Goal: Use online tool/utility: Utilize a website feature to perform a specific function

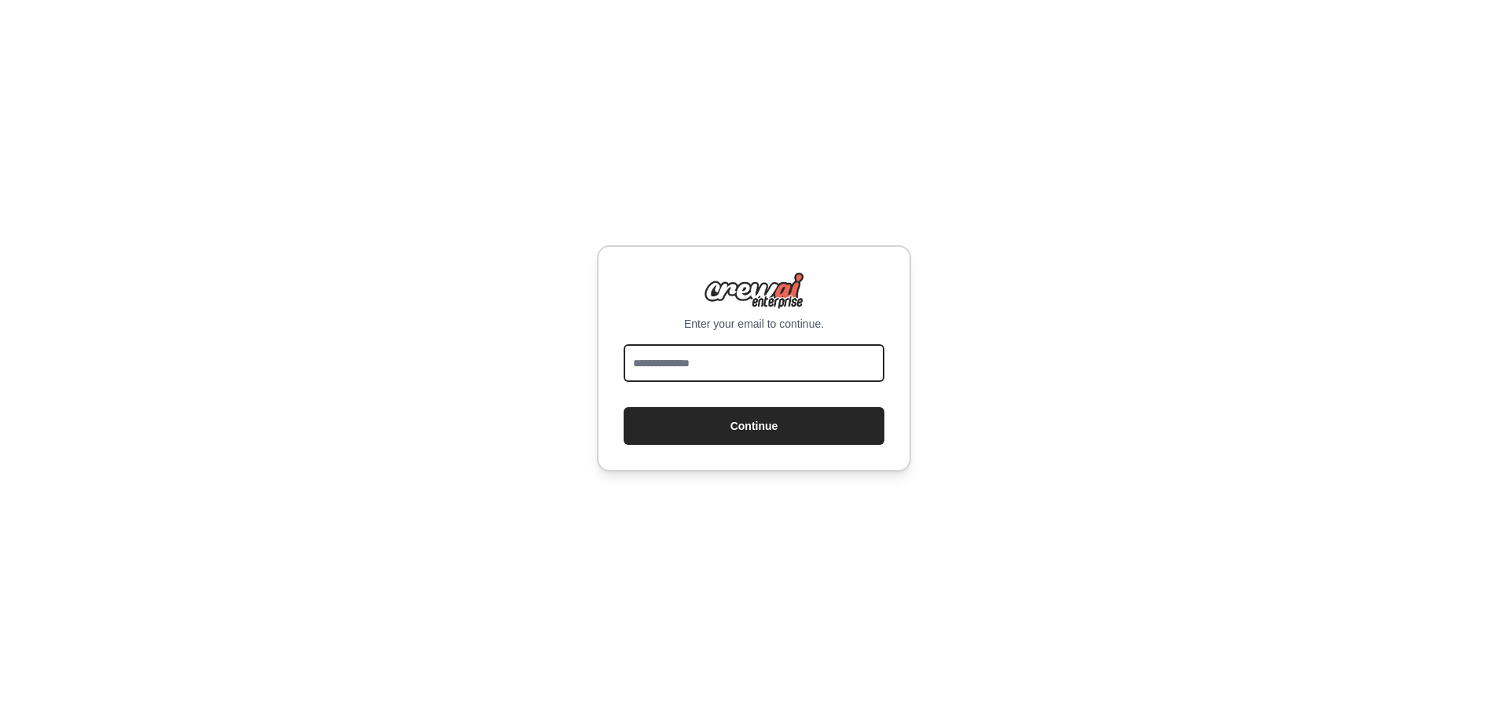
click at [670, 361] on input "email" at bounding box center [754, 363] width 261 height 38
type input "**********"
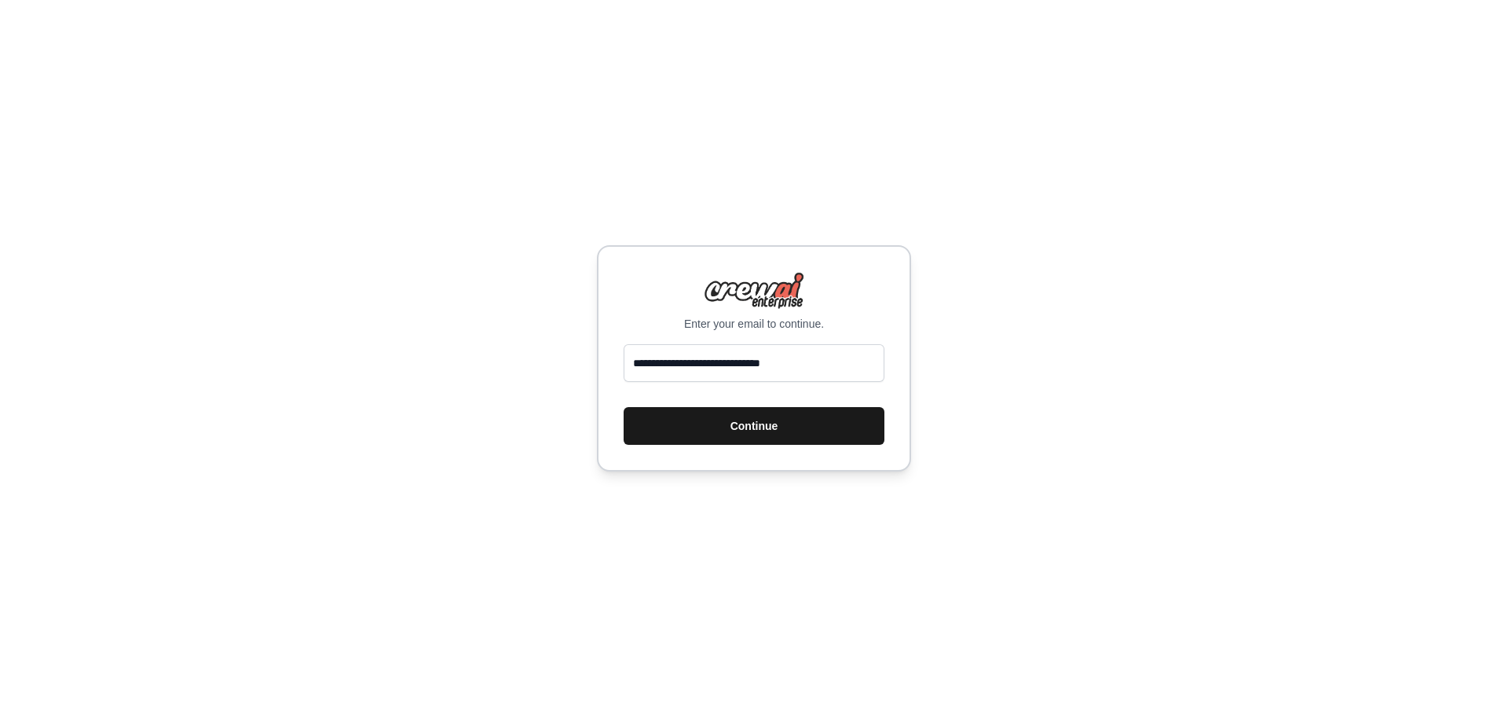
click at [726, 427] on button "Continue" at bounding box center [754, 426] width 261 height 38
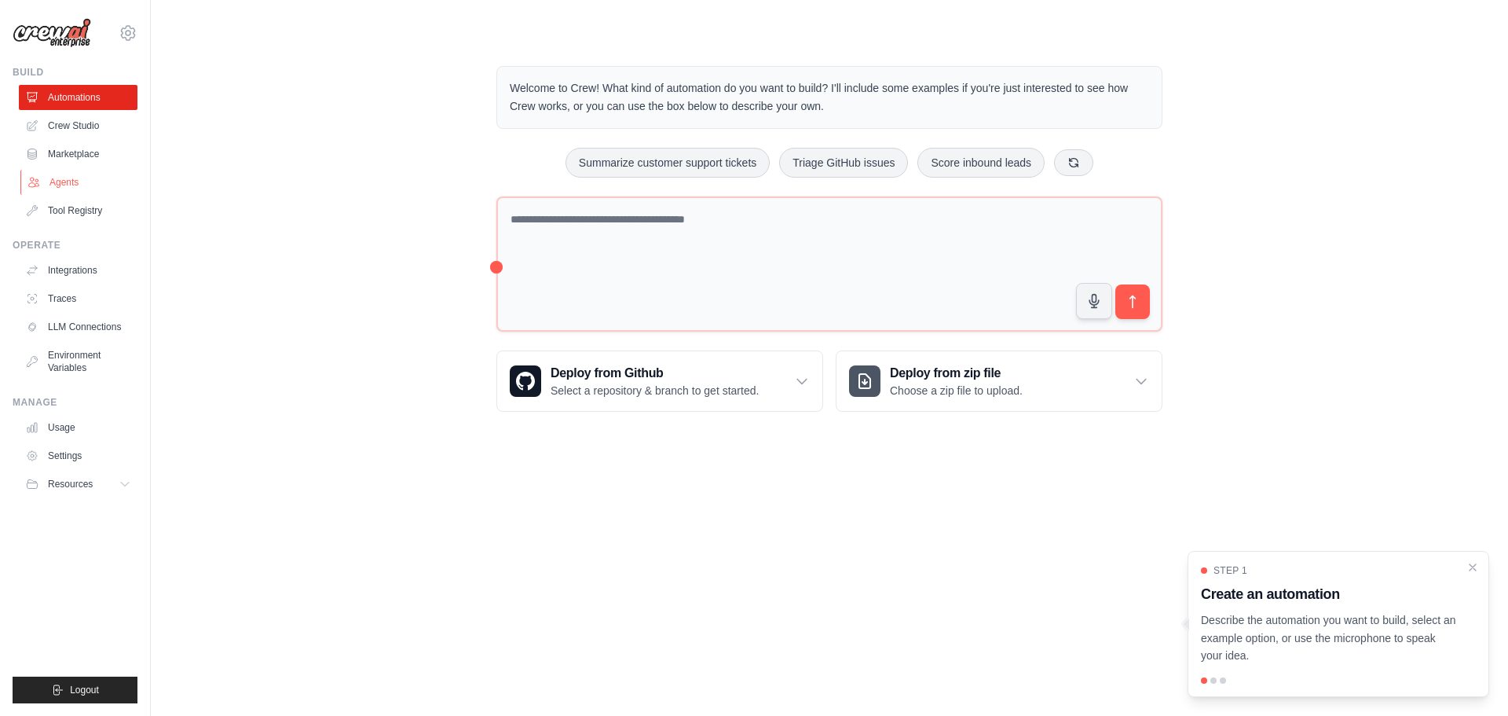
click at [78, 185] on link "Agents" at bounding box center [79, 182] width 119 height 25
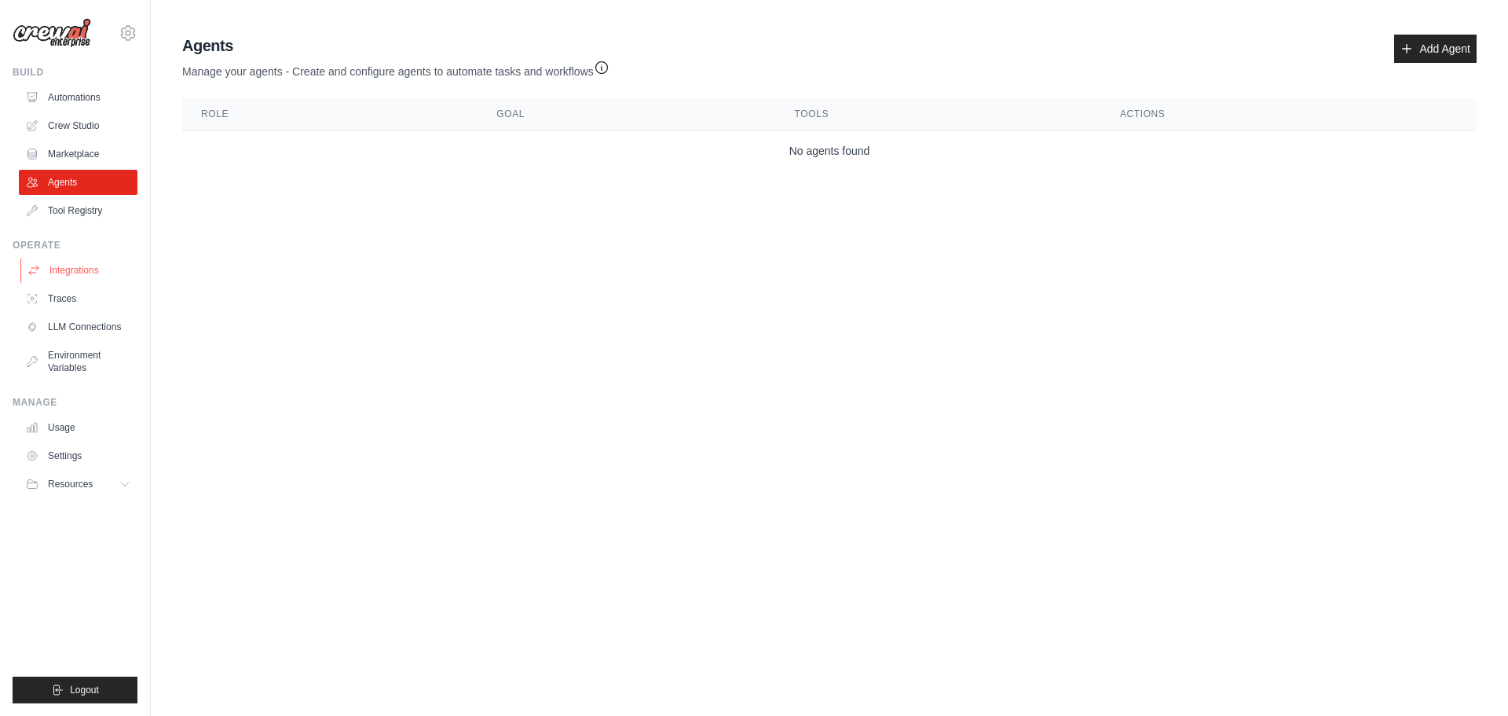
click at [75, 269] on link "Integrations" at bounding box center [79, 270] width 119 height 25
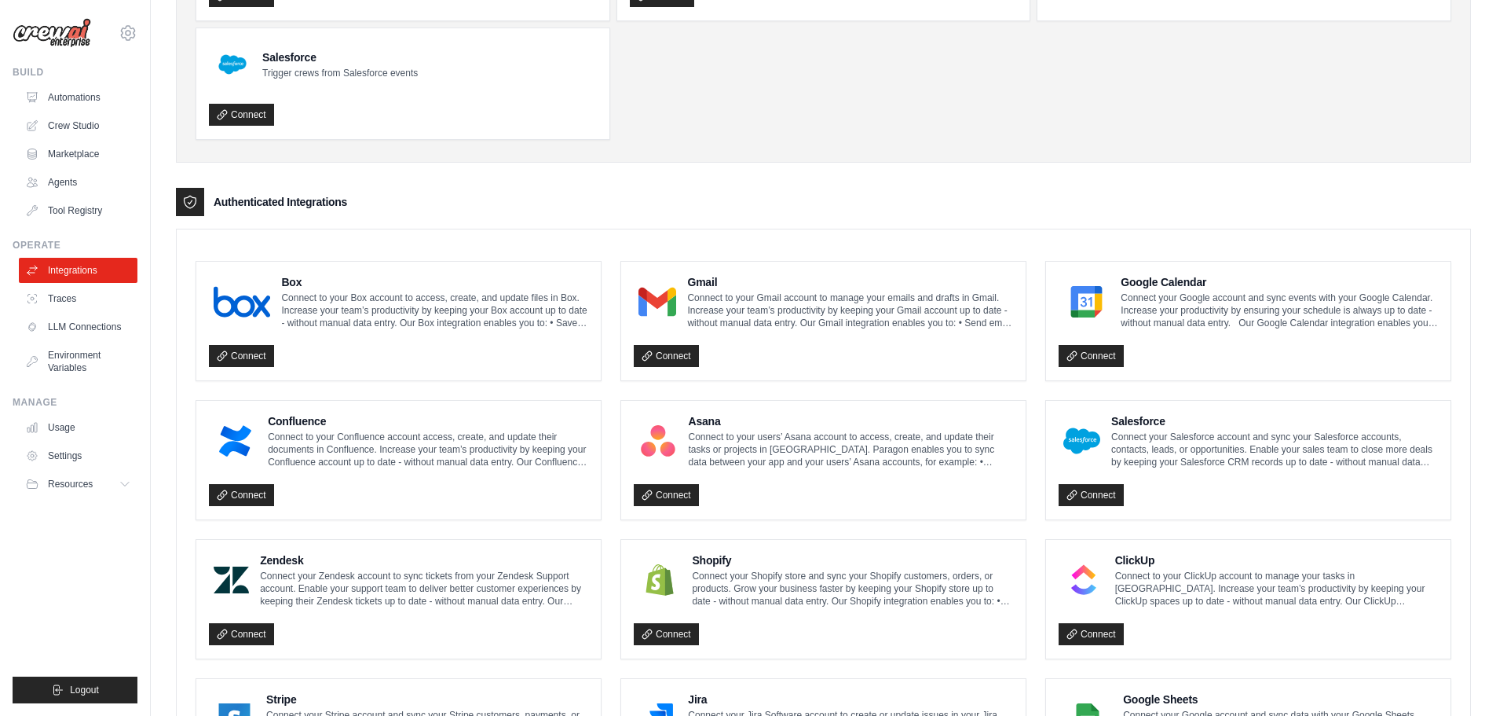
scroll to position [236, 0]
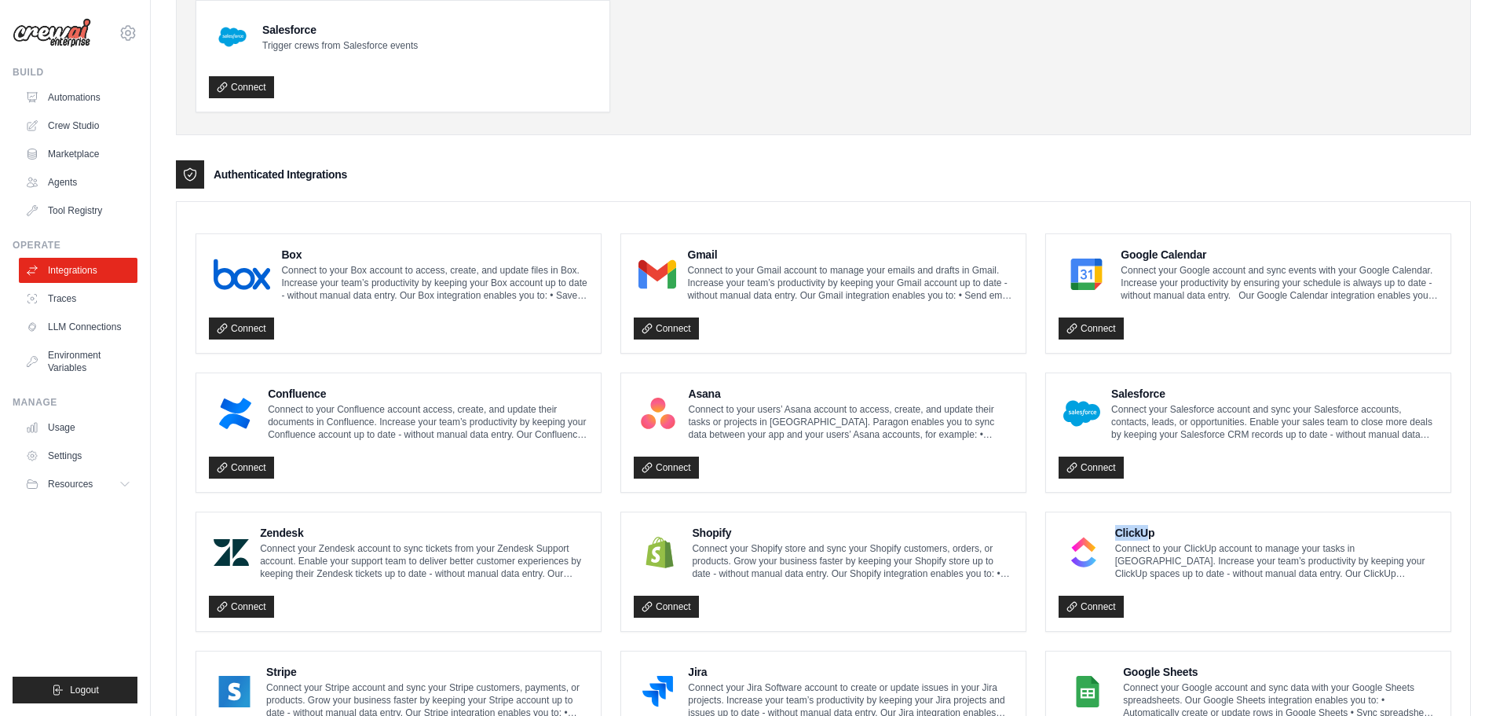
drag, startPoint x: 1120, startPoint y: 530, endPoint x: 1152, endPoint y: 528, distance: 32.3
click at [1152, 528] on h4 "ClickUp" at bounding box center [1276, 533] width 323 height 16
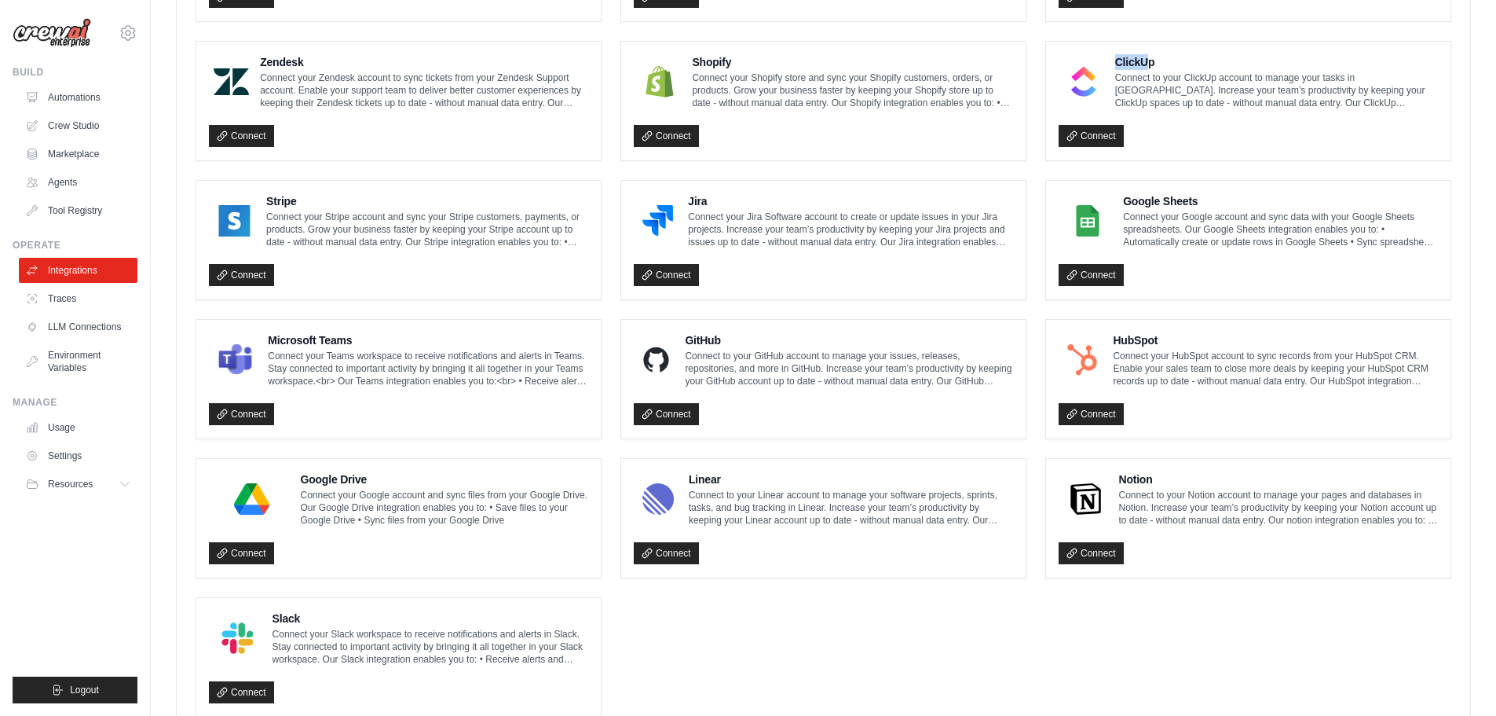
scroll to position [707, 0]
click at [96, 155] on link "Marketplace" at bounding box center [79, 153] width 119 height 25
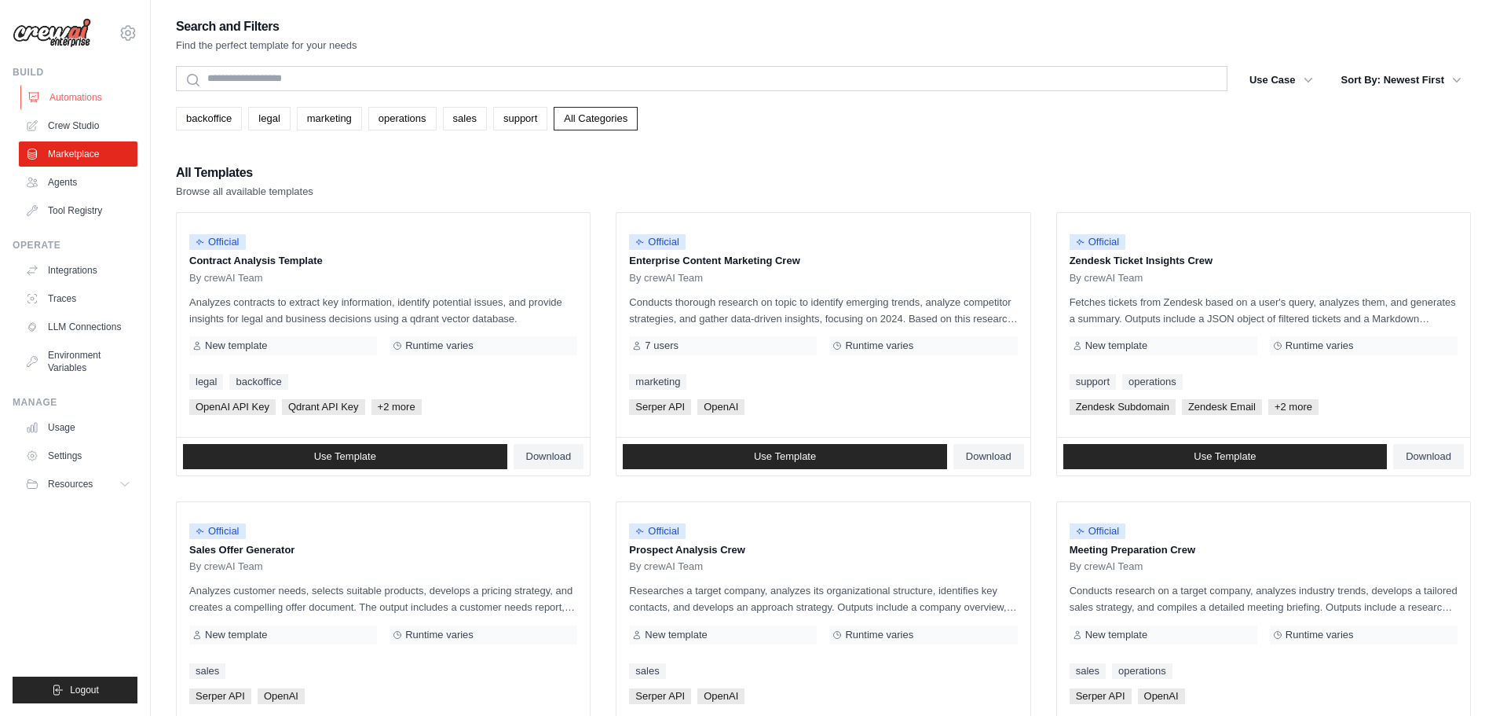
click at [62, 97] on link "Automations" at bounding box center [79, 97] width 119 height 25
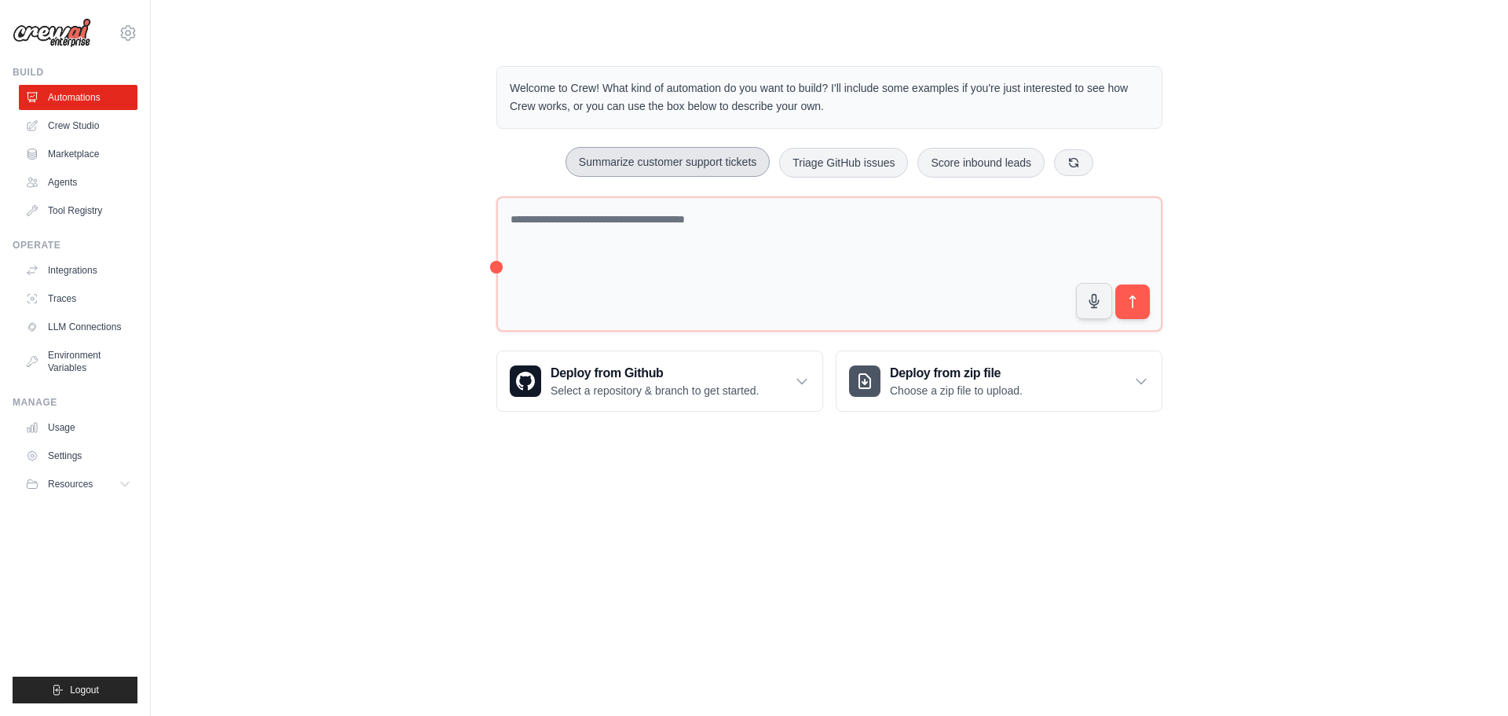
click at [644, 168] on button "Summarize customer support tickets" at bounding box center [668, 162] width 204 height 30
click at [1138, 299] on icon "submit" at bounding box center [1133, 302] width 16 height 16
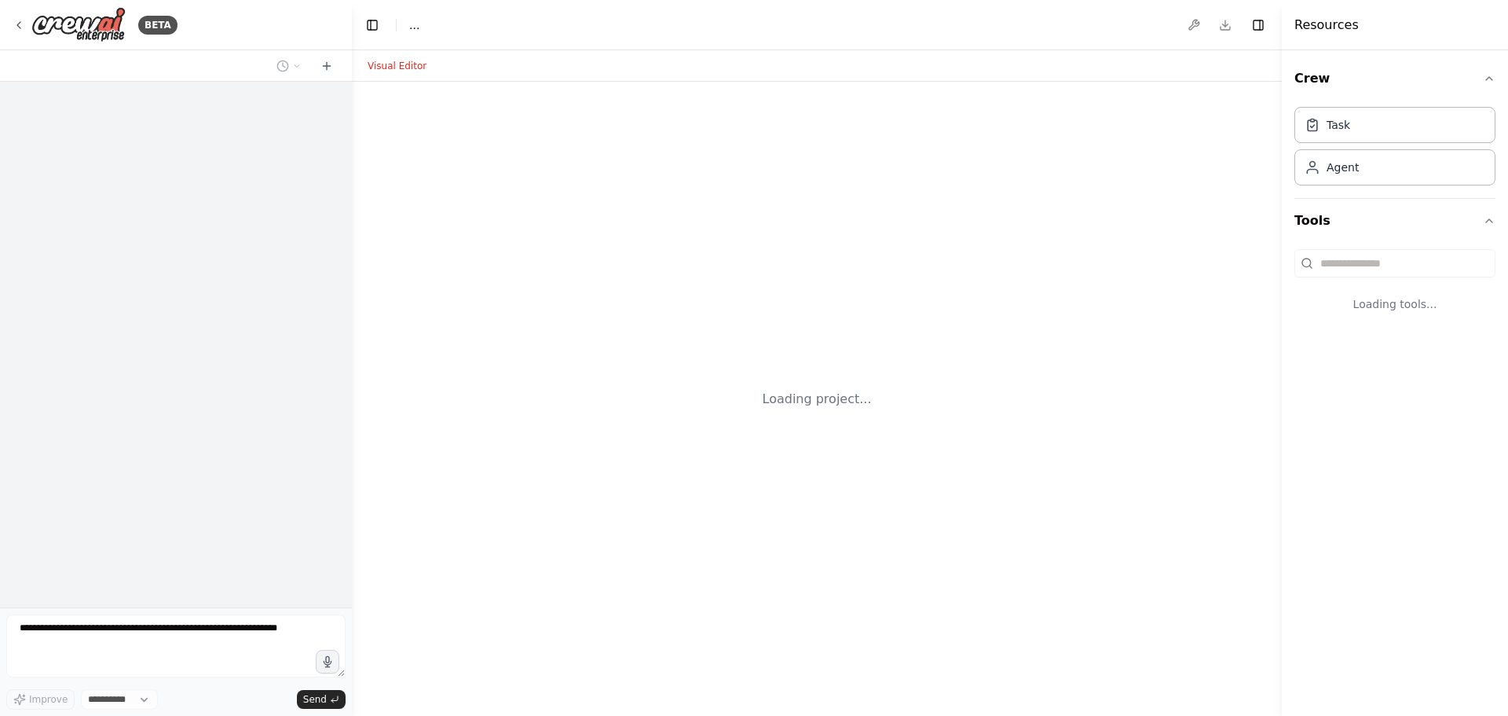
select select "****"
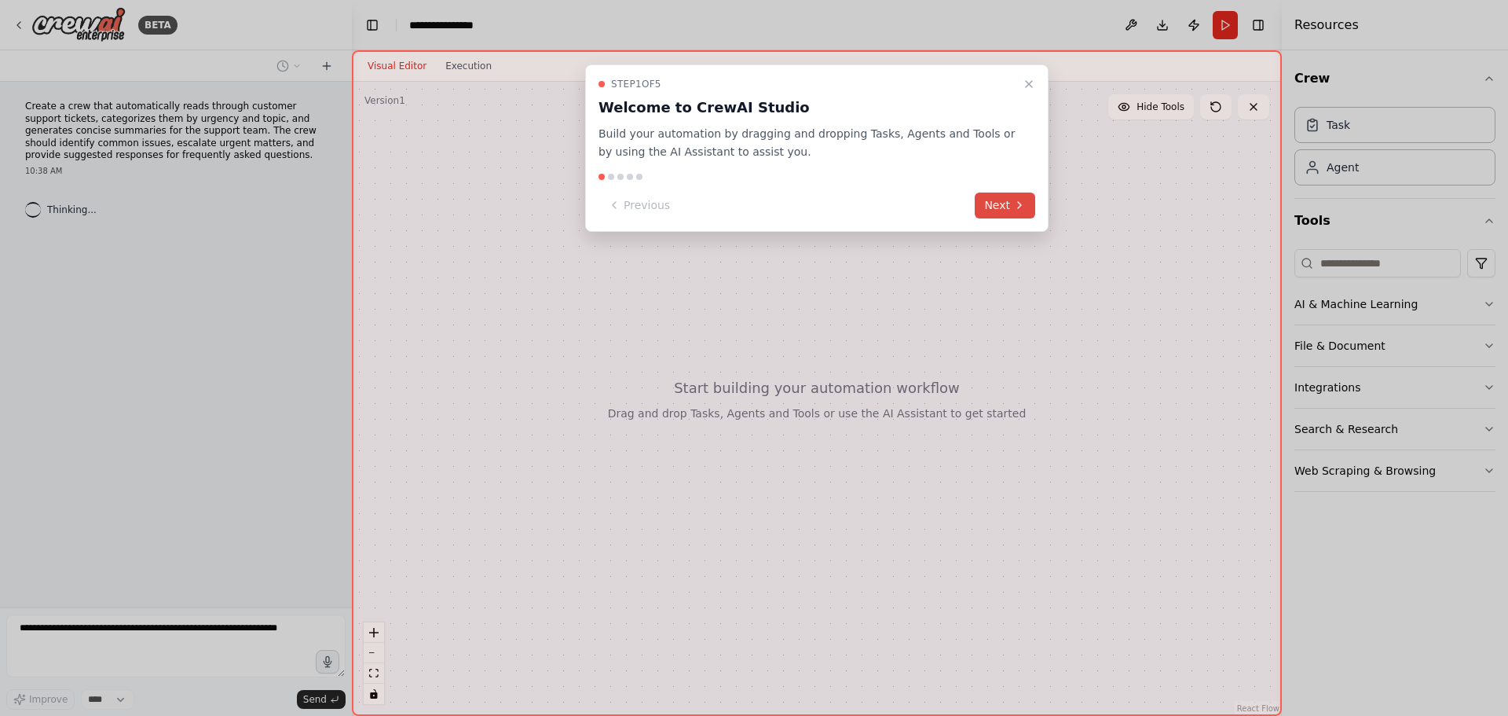
click at [1012, 215] on button "Next" at bounding box center [1005, 205] width 60 height 26
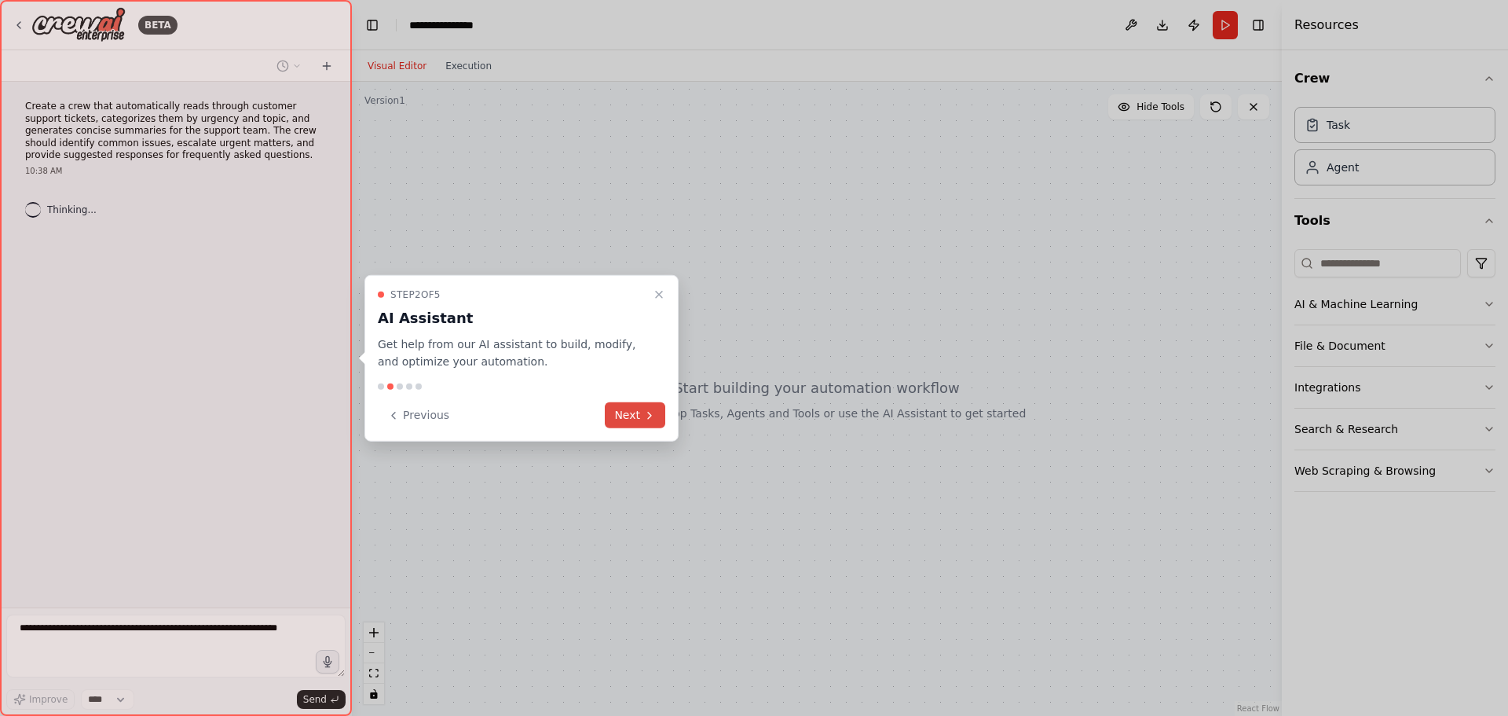
click at [638, 422] on button "Next" at bounding box center [635, 415] width 60 height 26
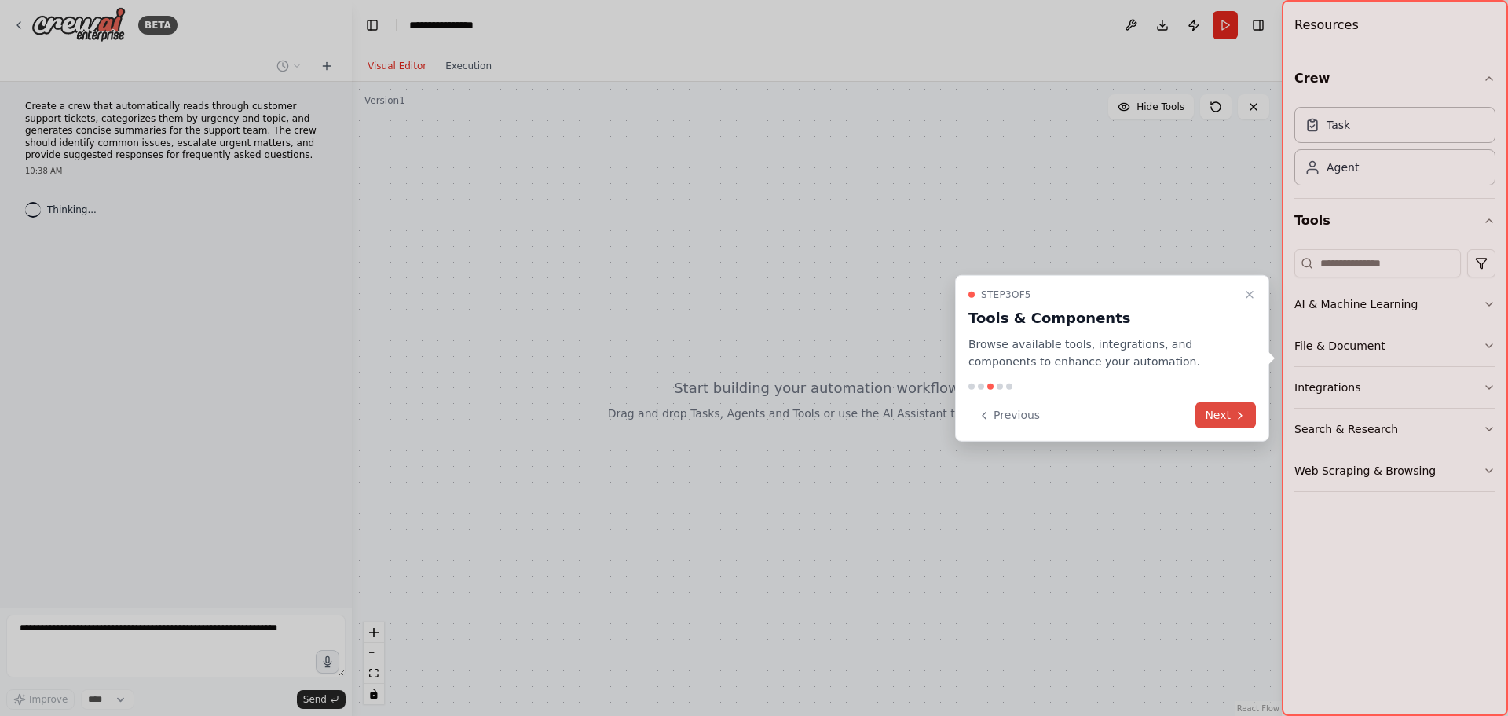
click at [1227, 416] on button "Next" at bounding box center [1225, 415] width 60 height 26
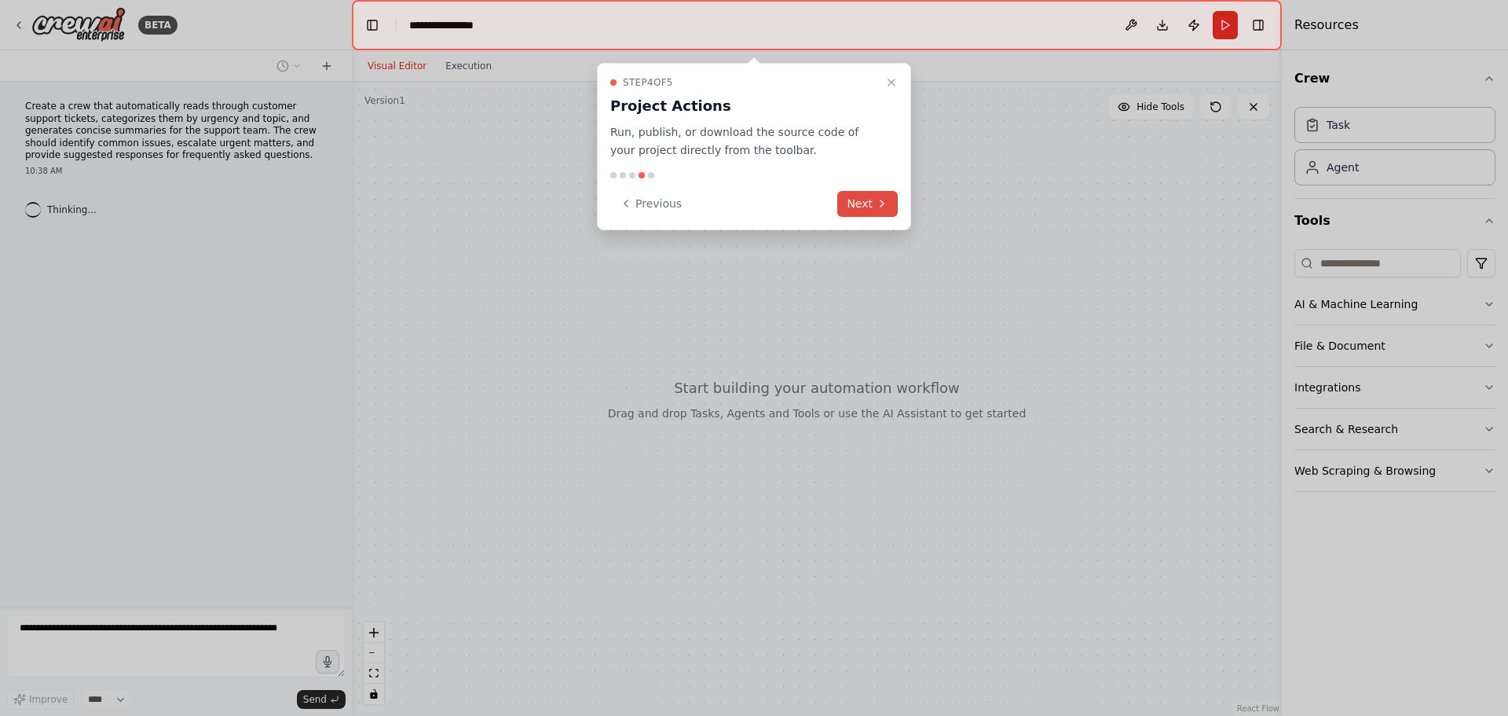
click at [869, 204] on button "Next" at bounding box center [867, 204] width 60 height 26
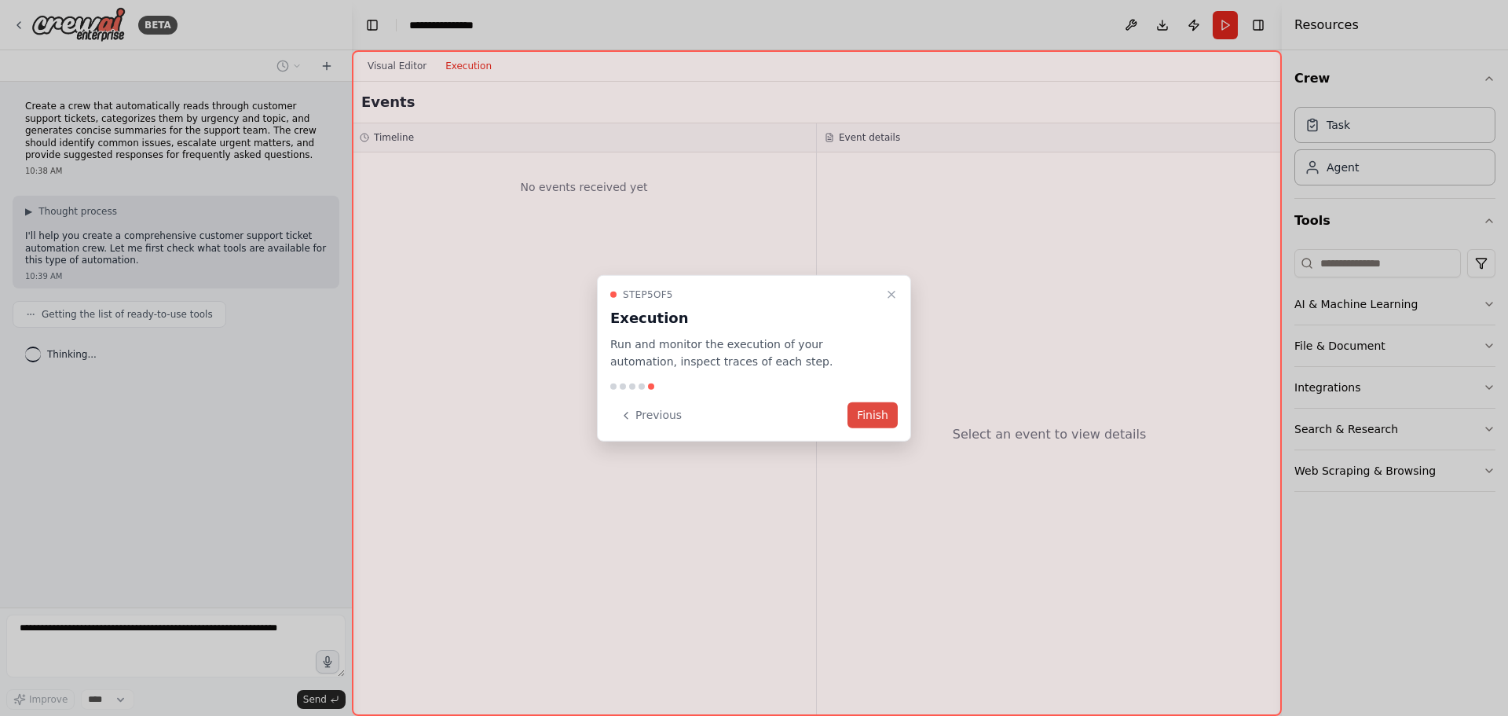
click at [873, 419] on button "Finish" at bounding box center [873, 415] width 50 height 26
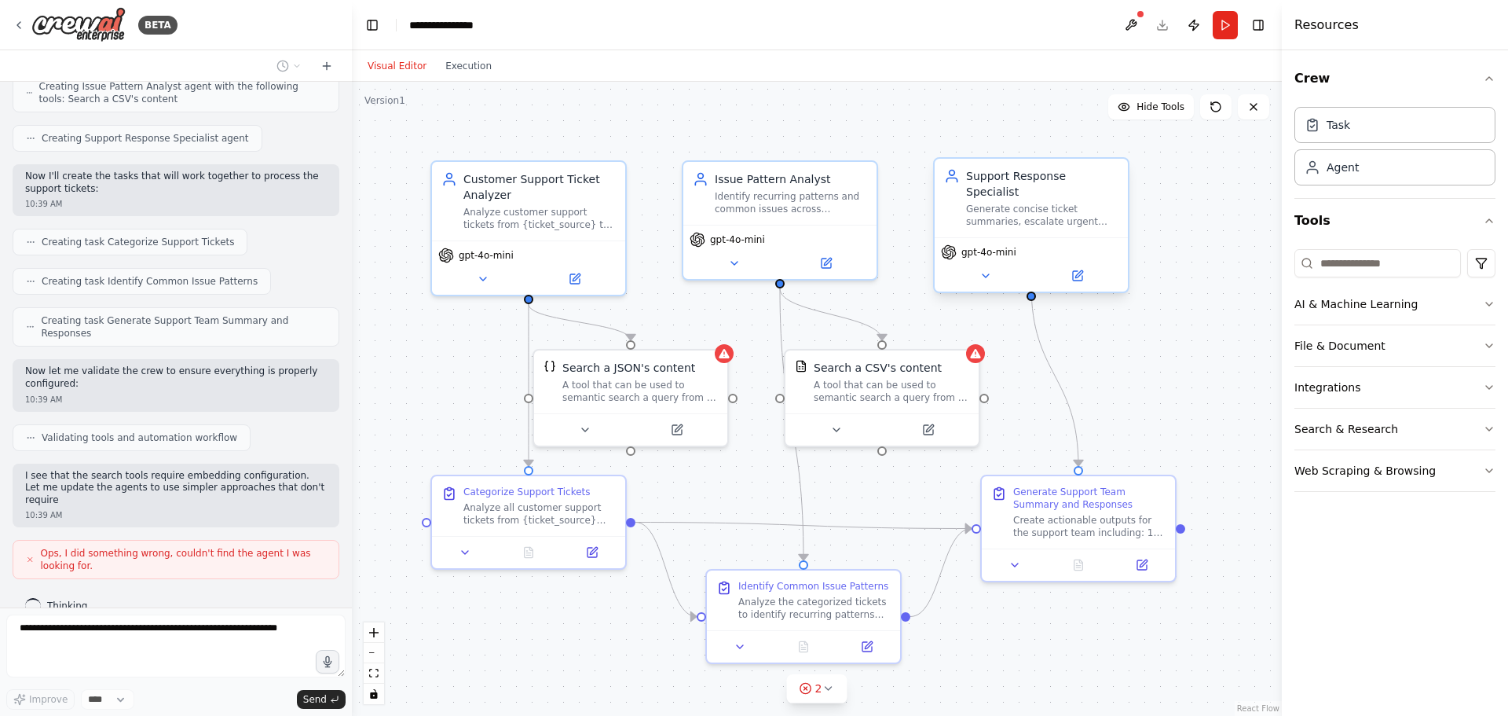
scroll to position [460, 0]
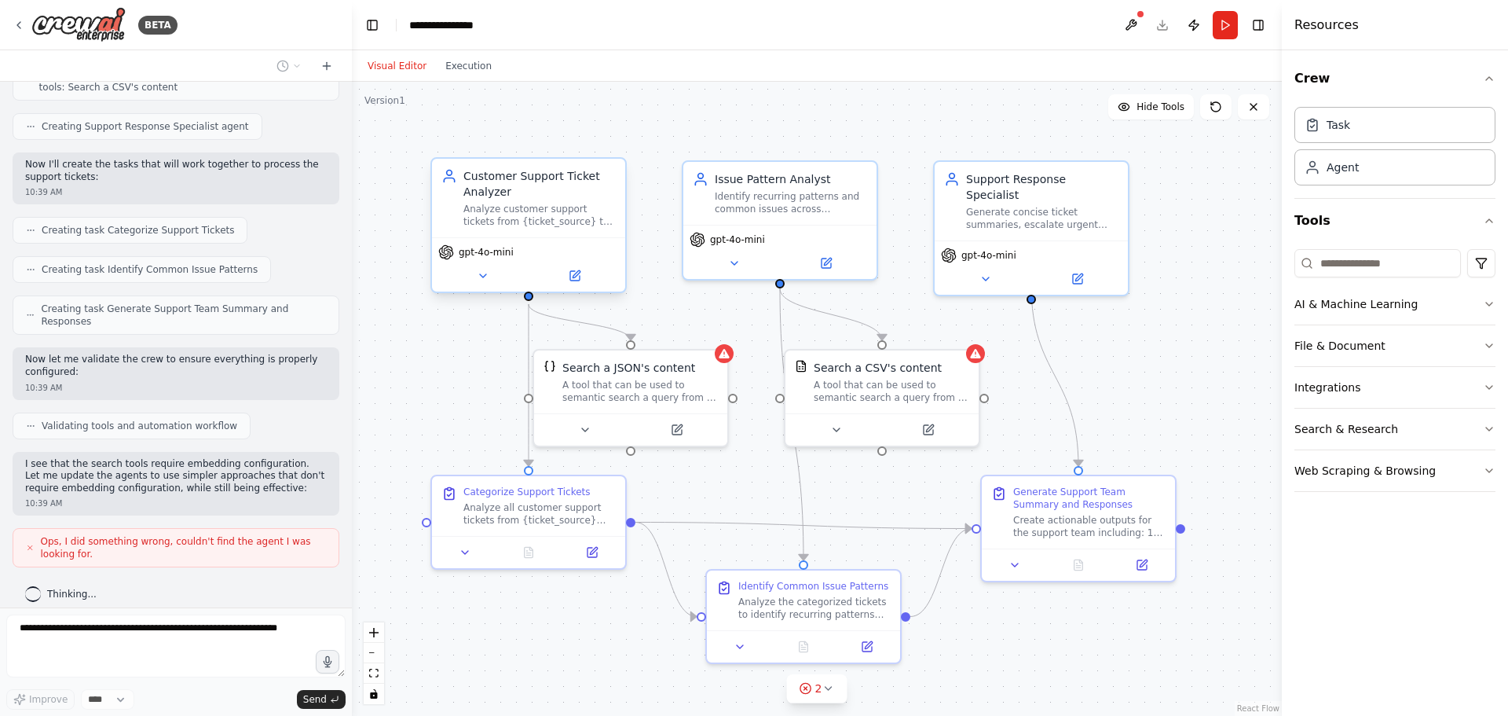
click at [525, 197] on div "Customer Support Ticket Analyzer" at bounding box center [539, 183] width 152 height 31
click at [766, 193] on div "Identify recurring patterns and common issues across customer support tickets, …" at bounding box center [791, 199] width 152 height 25
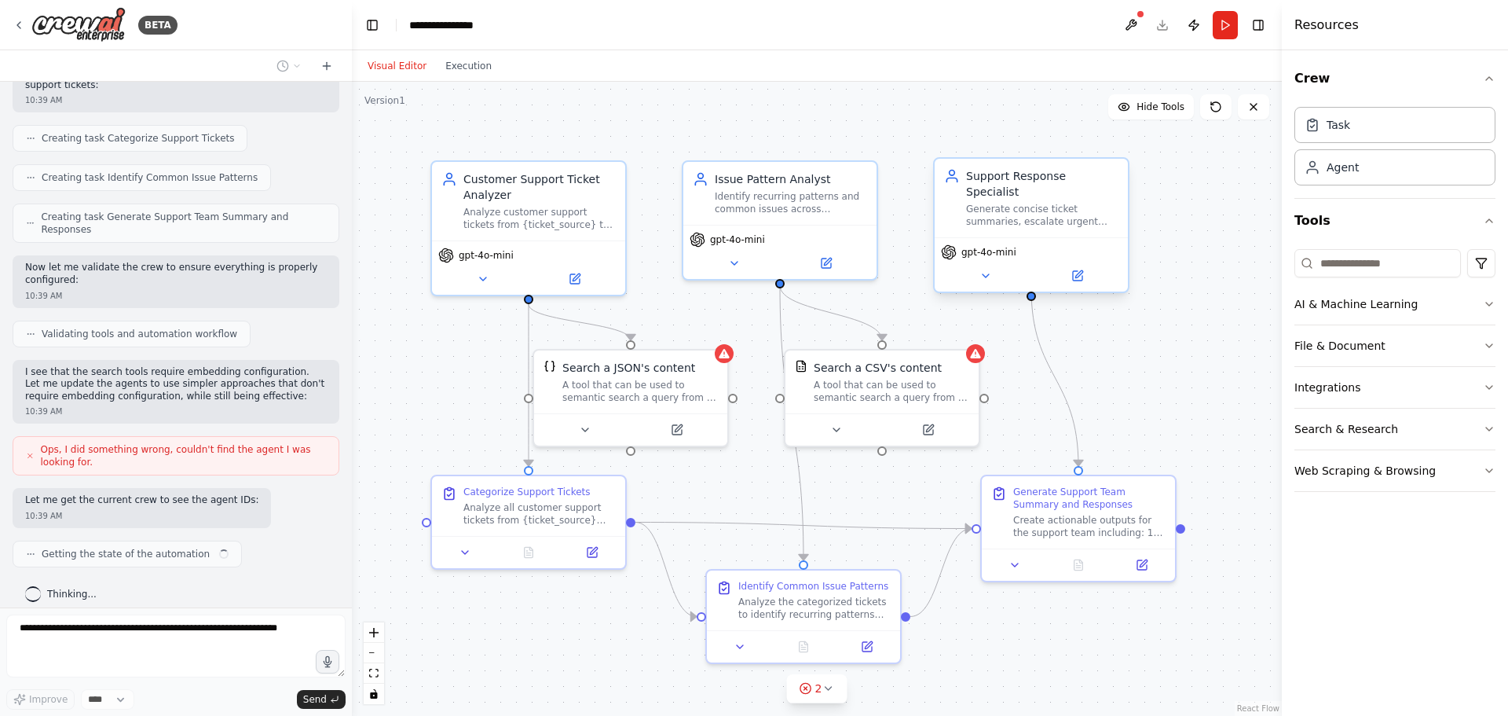
click at [981, 203] on div "Generate concise ticket summaries, escalate urgent matters, and create suggeste…" at bounding box center [1042, 215] width 152 height 25
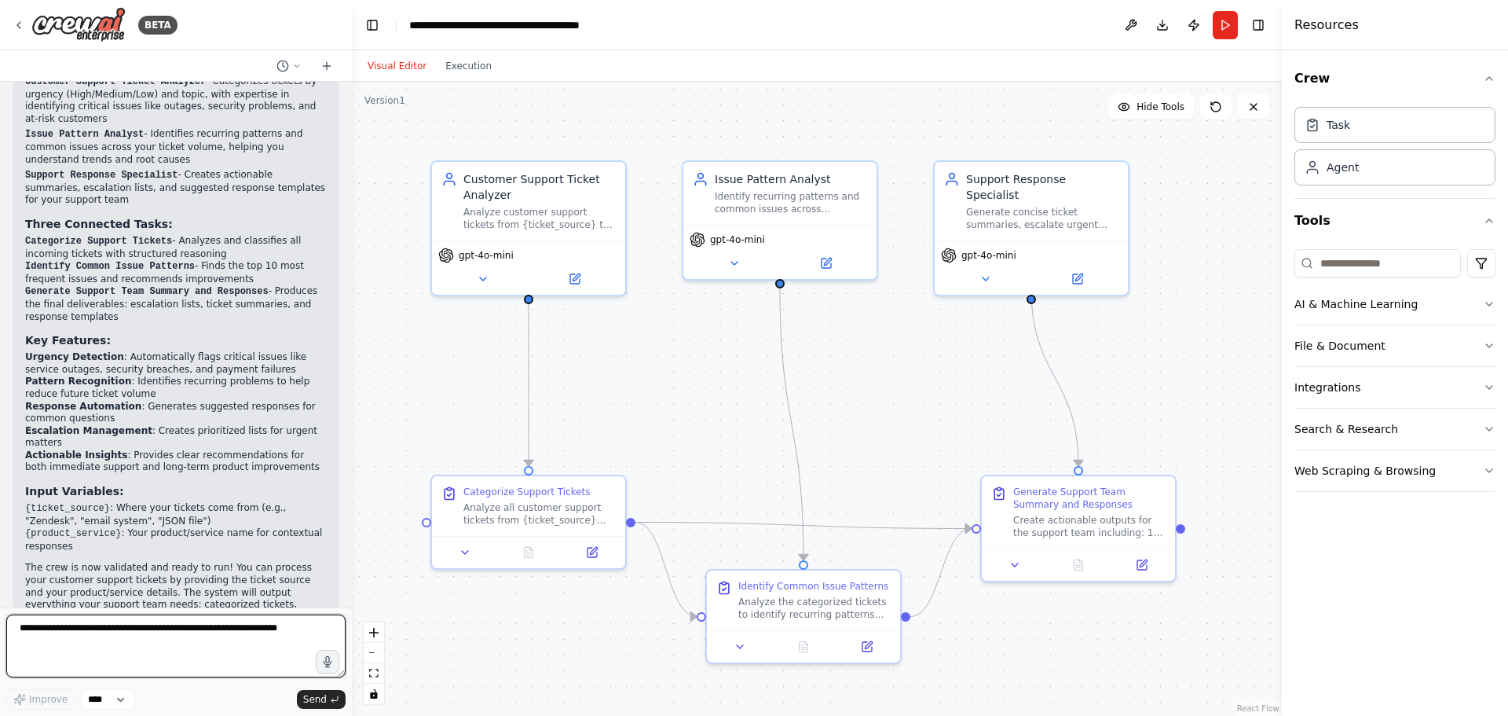
scroll to position [1477, 0]
